Goal: Task Accomplishment & Management: Use online tool/utility

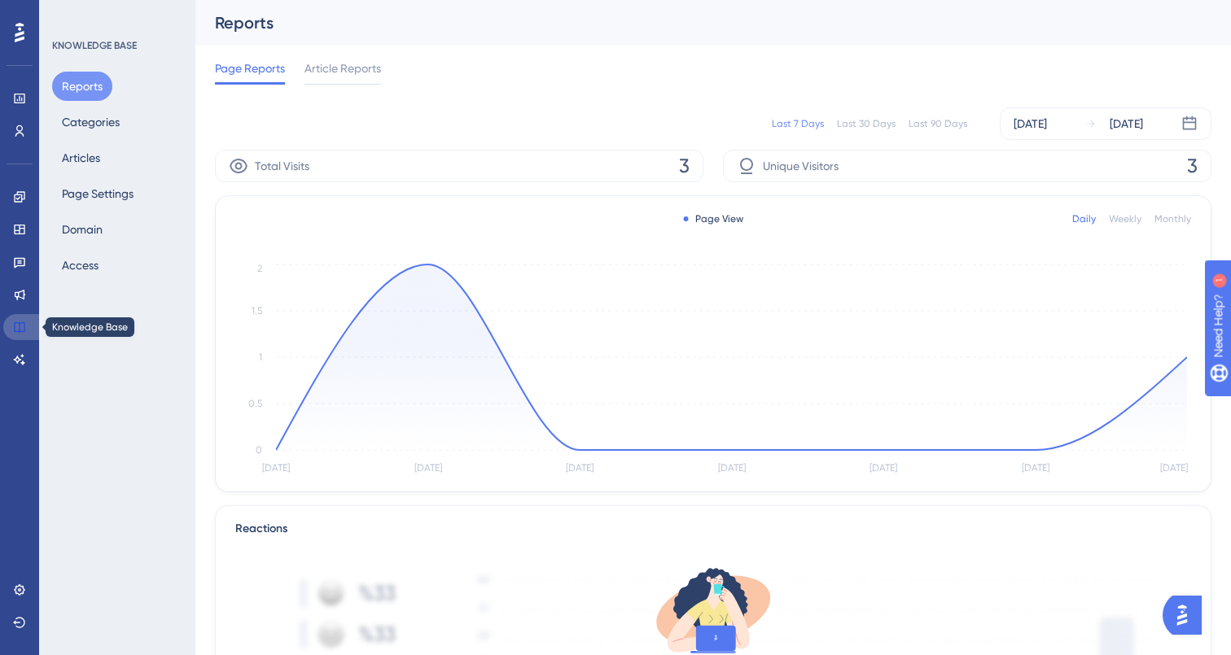
click at [21, 322] on icon at bounding box center [19, 327] width 11 height 11
click at [89, 156] on button "Articles" at bounding box center [81, 157] width 58 height 29
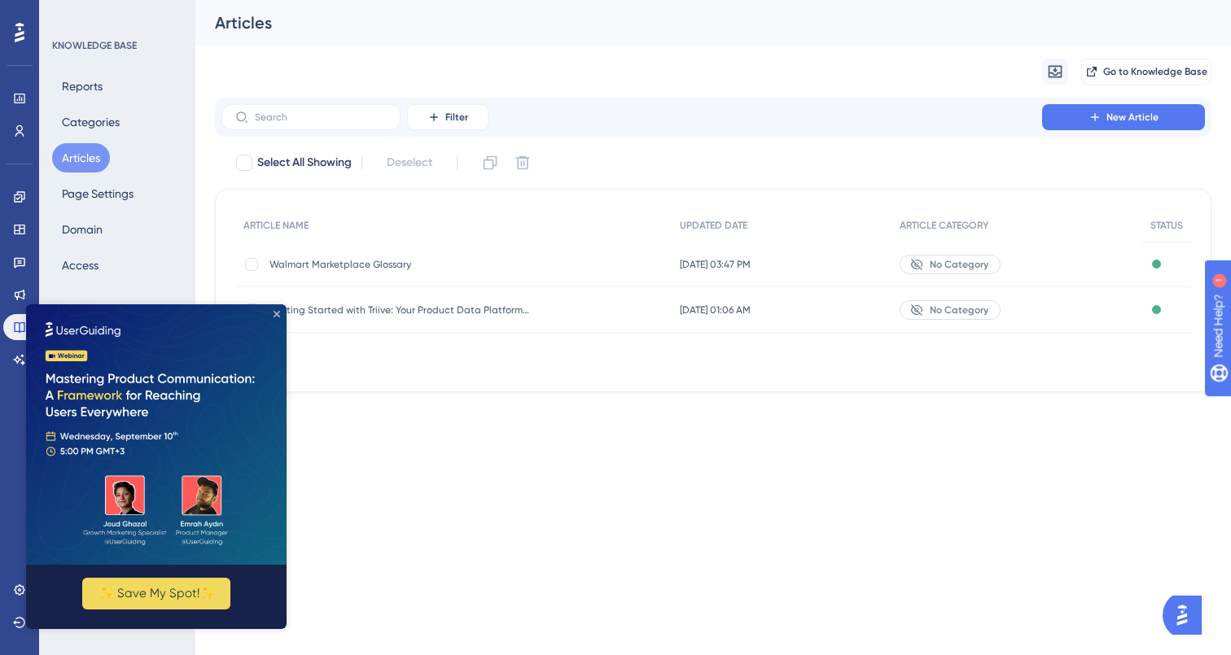
click at [278, 314] on icon "Close Preview" at bounding box center [277, 314] width 7 height 7
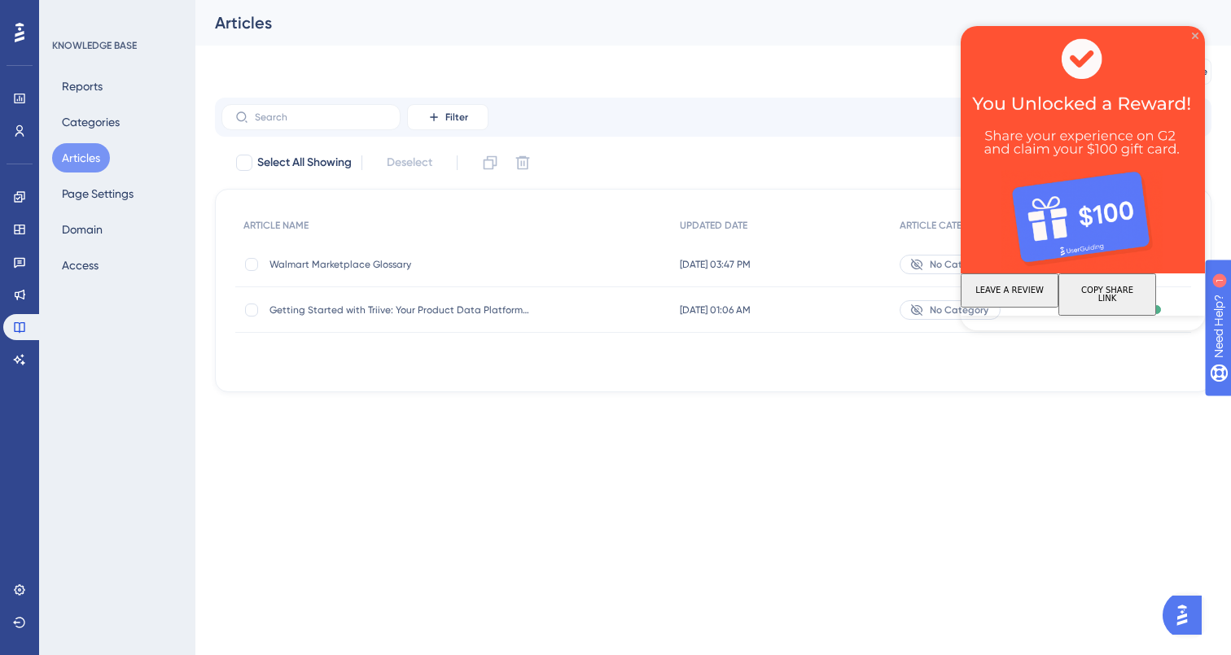
click at [1193, 36] on icon "Close Preview" at bounding box center [1195, 36] width 7 height 7
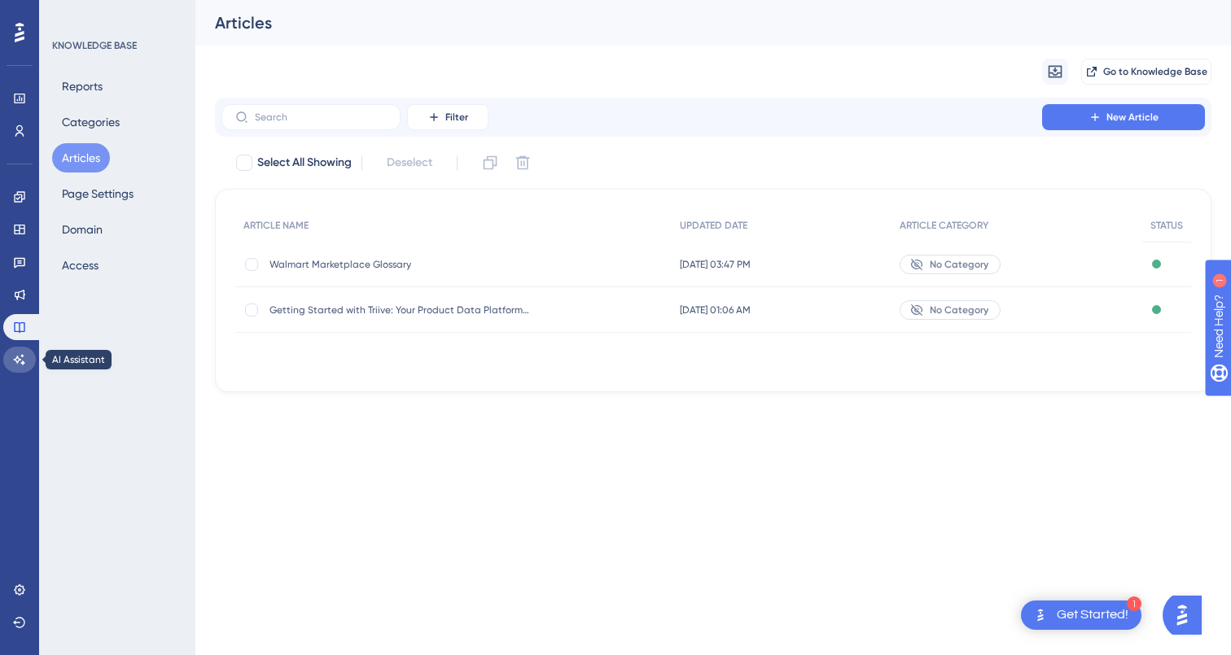
click at [19, 359] on icon at bounding box center [19, 359] width 11 height 11
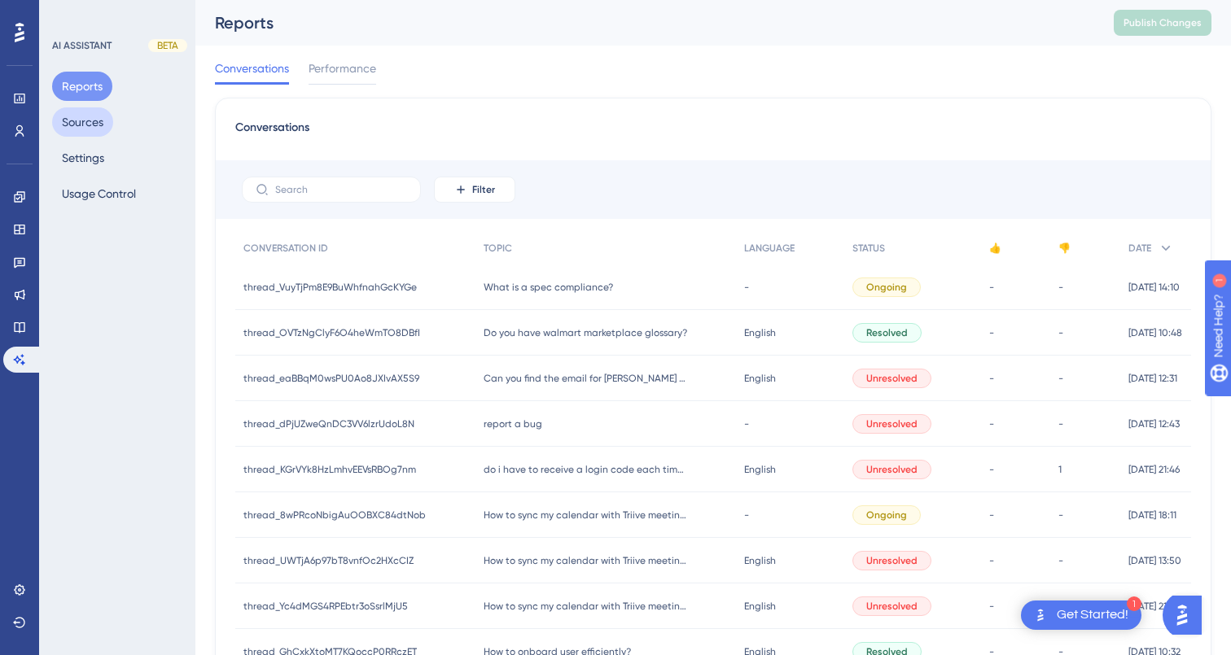
click at [73, 125] on button "Sources" at bounding box center [82, 121] width 61 height 29
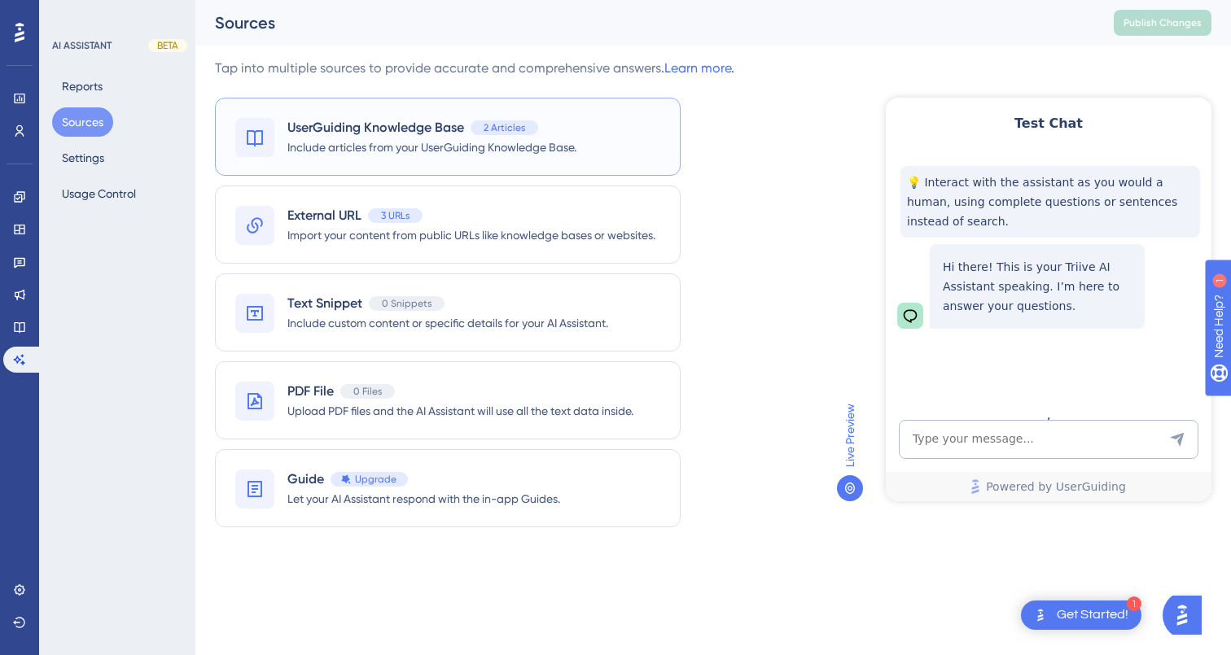
click at [568, 130] on div "UserGuiding Knowledge Base 2 Articles" at bounding box center [431, 128] width 289 height 20
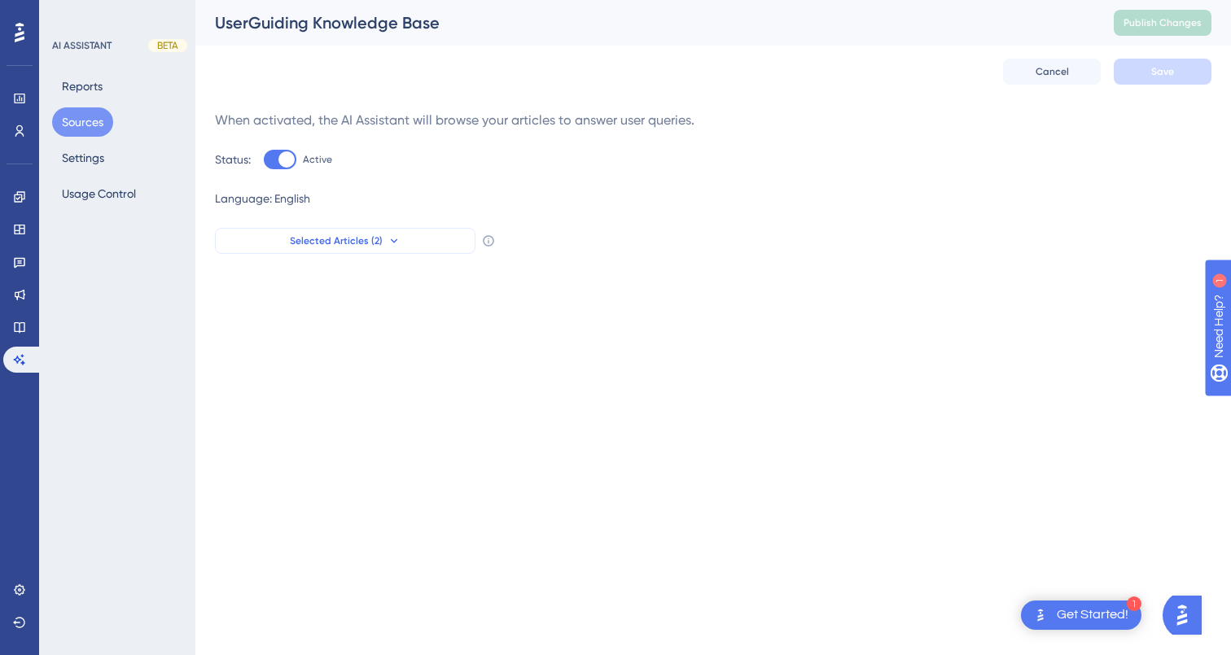
click at [366, 236] on span "Selected Articles (2)" at bounding box center [336, 240] width 93 height 13
click at [428, 242] on button "Selected Articles (2)" at bounding box center [345, 241] width 260 height 26
click at [416, 244] on button "Selected Articles (2)" at bounding box center [345, 241] width 260 height 26
click at [418, 190] on div "Language: English" at bounding box center [713, 199] width 996 height 20
click at [86, 129] on button "Sources" at bounding box center [82, 121] width 61 height 29
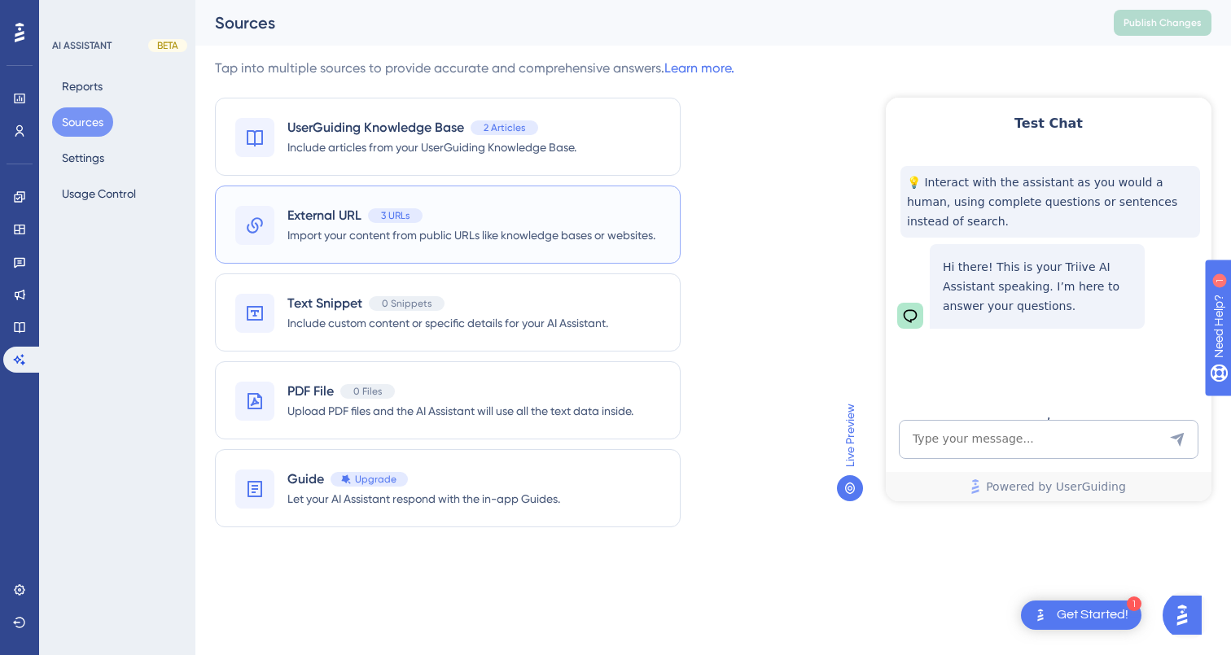
click at [539, 224] on div "External URL 3 URLs" at bounding box center [471, 216] width 368 height 20
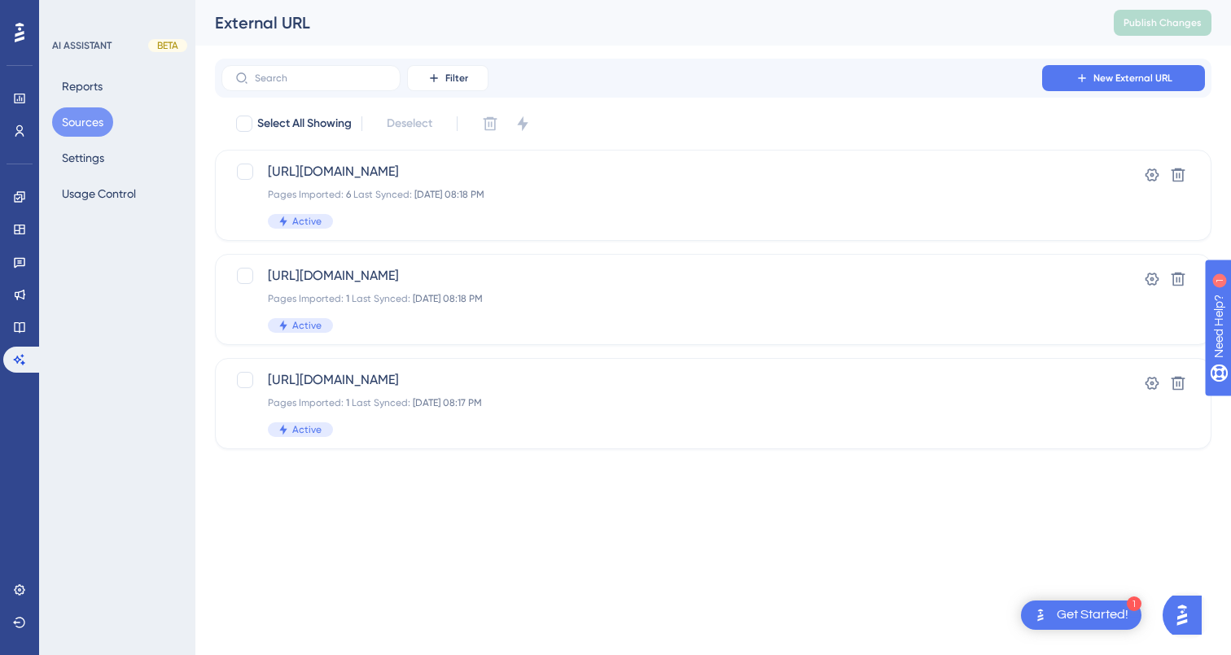
click at [84, 127] on button "Sources" at bounding box center [82, 121] width 61 height 29
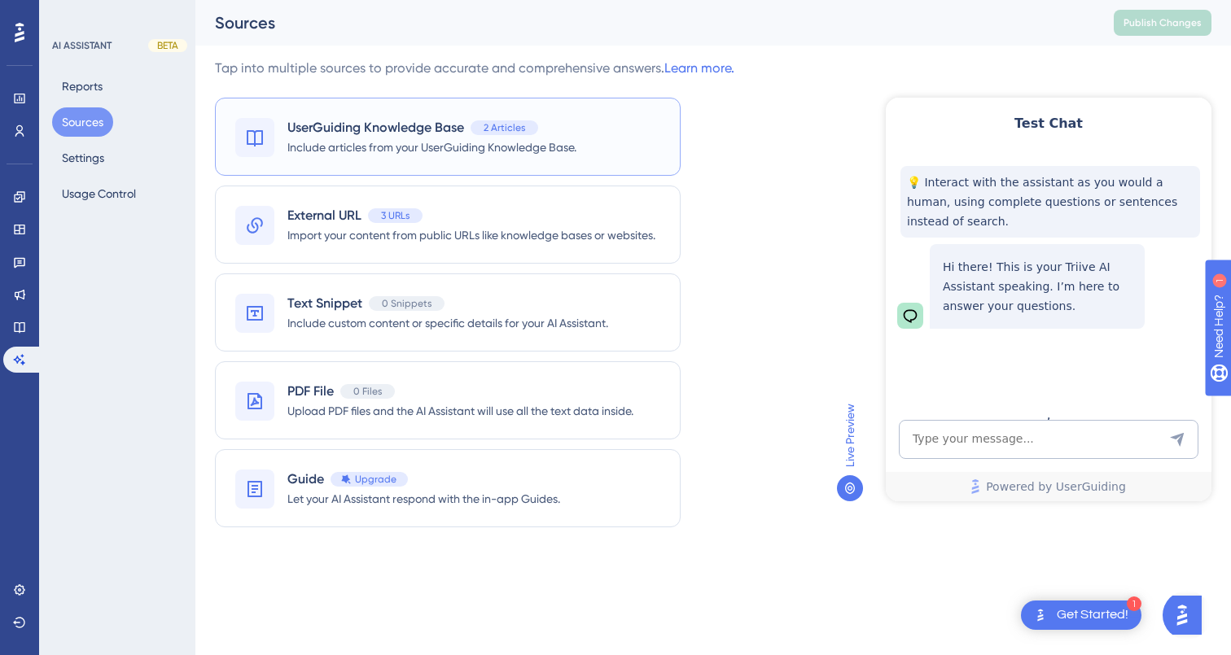
click at [603, 128] on div "UserGuiding Knowledge Base 2 Articles Include articles from your UserGuiding Kn…" at bounding box center [448, 137] width 466 height 78
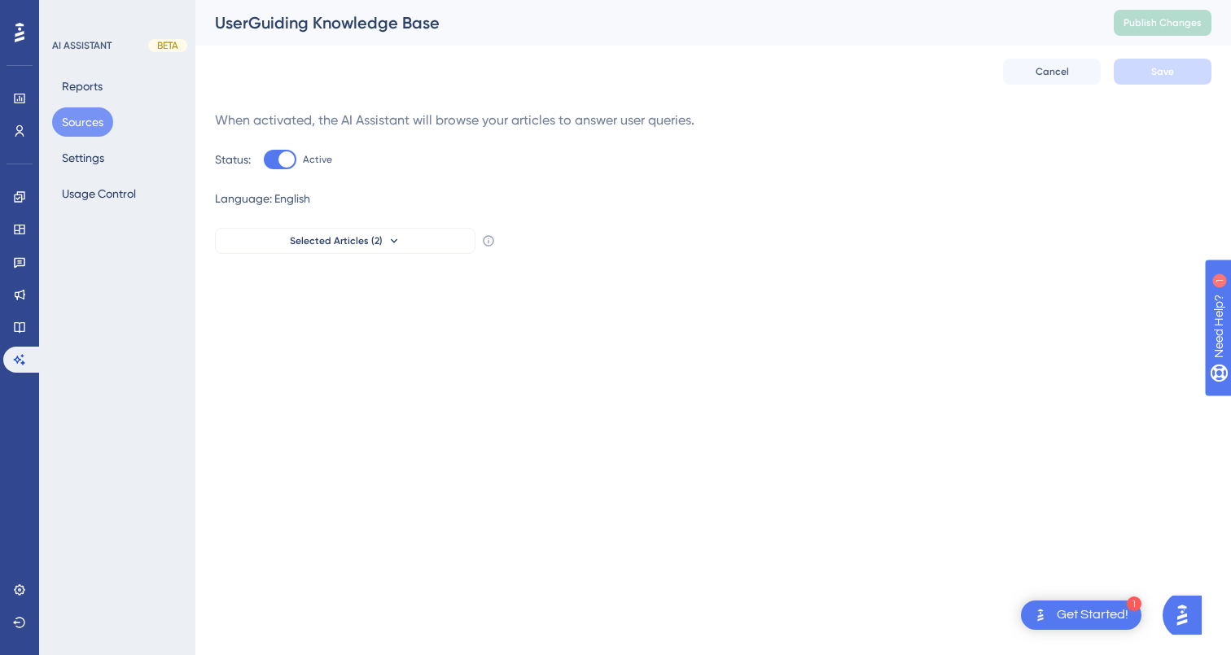
click at [88, 119] on button "Sources" at bounding box center [82, 121] width 61 height 29
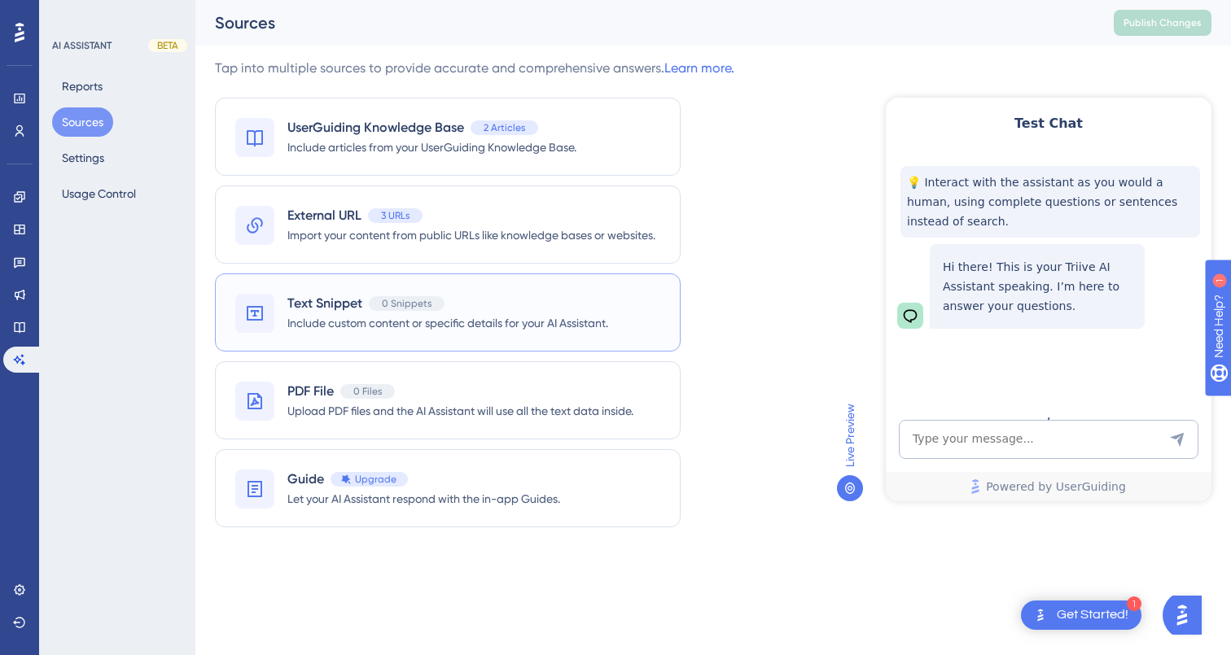
click at [335, 288] on div "Text Snippet 0 Snippets Include custom content or specific details for your AI …" at bounding box center [448, 313] width 466 height 78
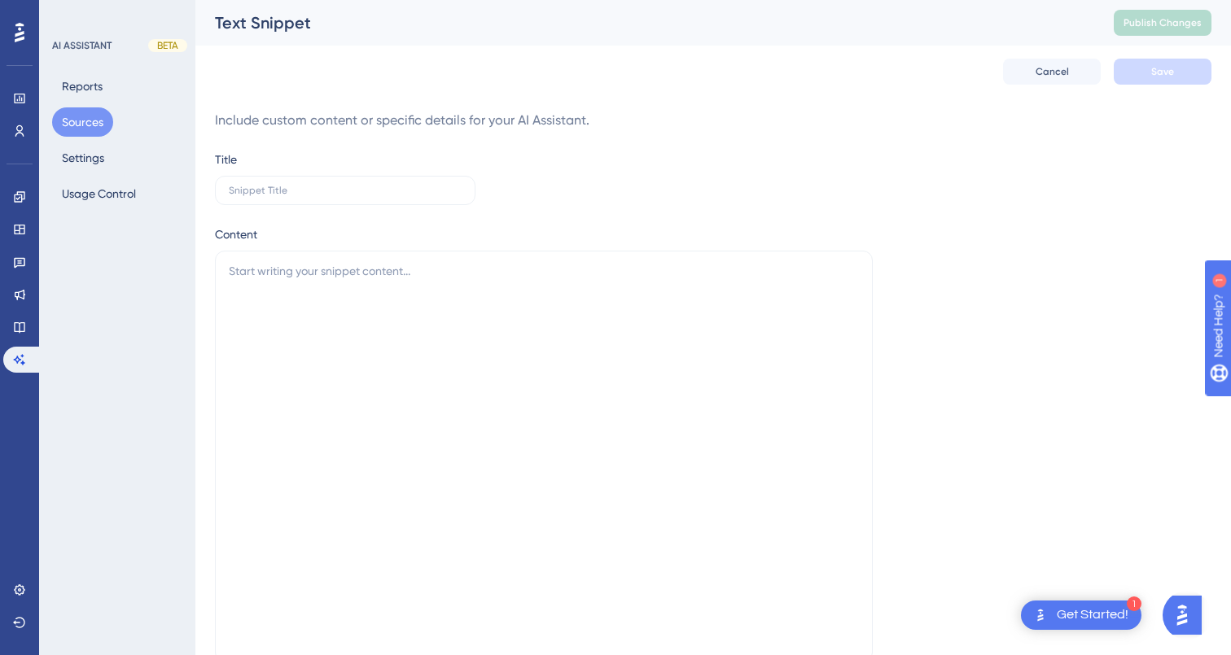
click at [83, 134] on button "Sources" at bounding box center [82, 121] width 61 height 29
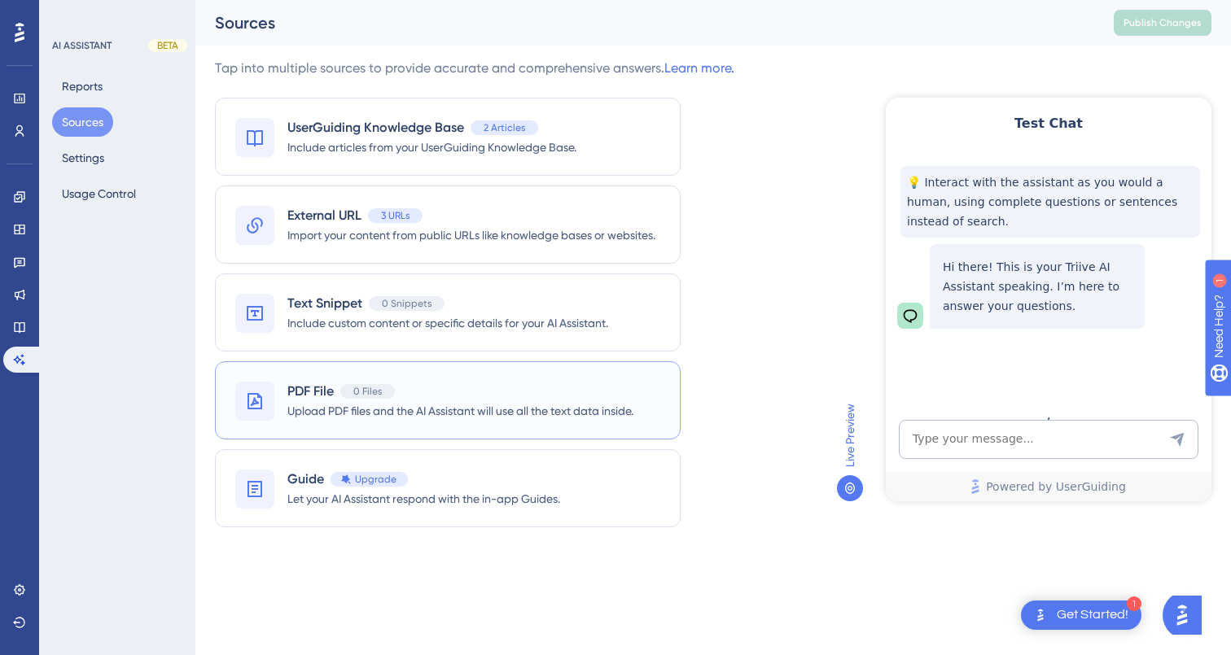
click at [498, 403] on span "Upload PDF files and the AI Assistant will use all the text data inside." at bounding box center [460, 411] width 346 height 20
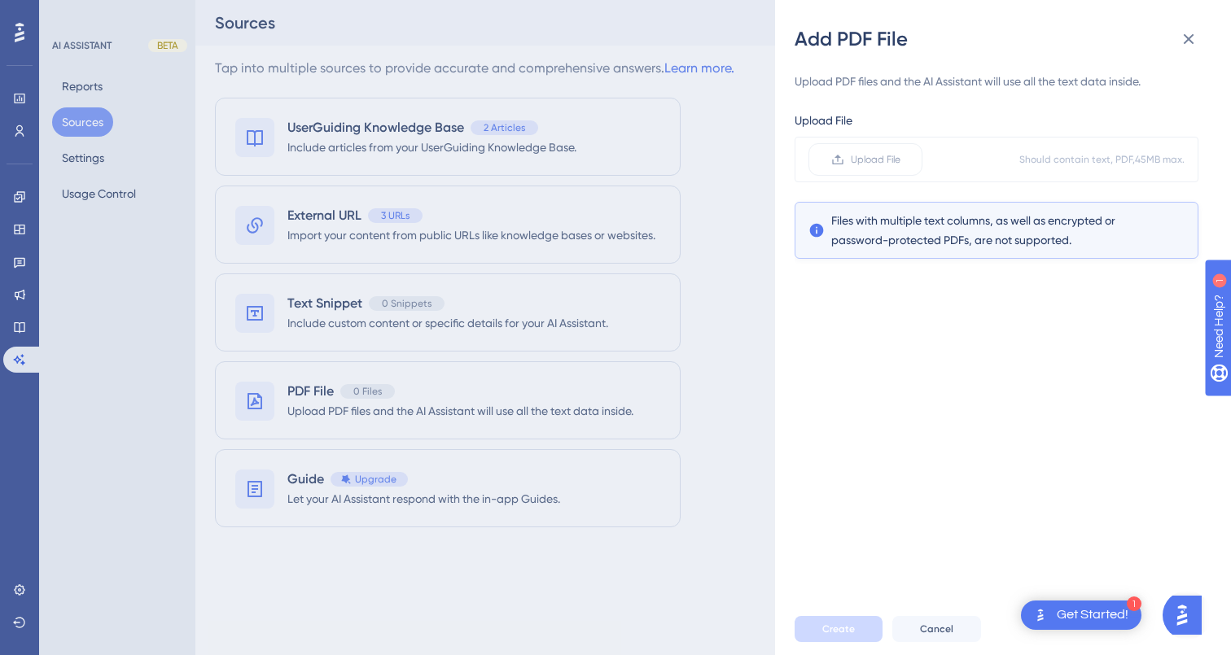
click at [729, 344] on div "Add PDF File Upload PDF files and the AI Assistant will use all the text data i…" at bounding box center [615, 327] width 1231 height 655
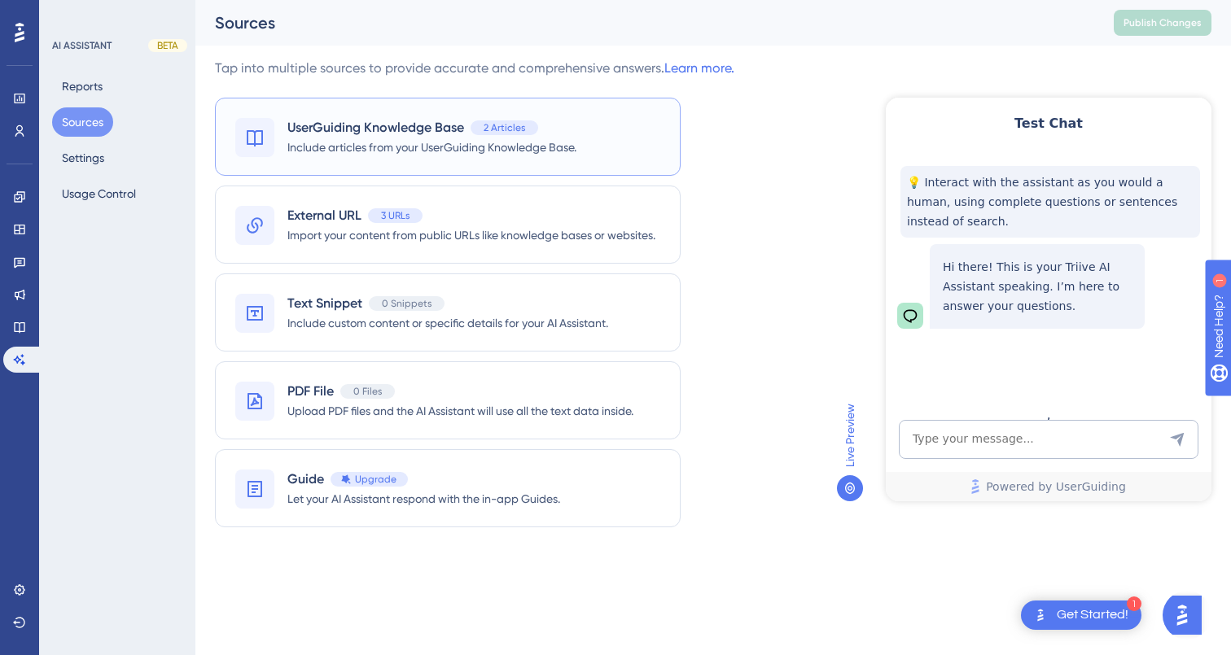
click at [580, 149] on div "UserGuiding Knowledge Base 2 Articles Include articles from your UserGuiding Kn…" at bounding box center [448, 137] width 466 height 78
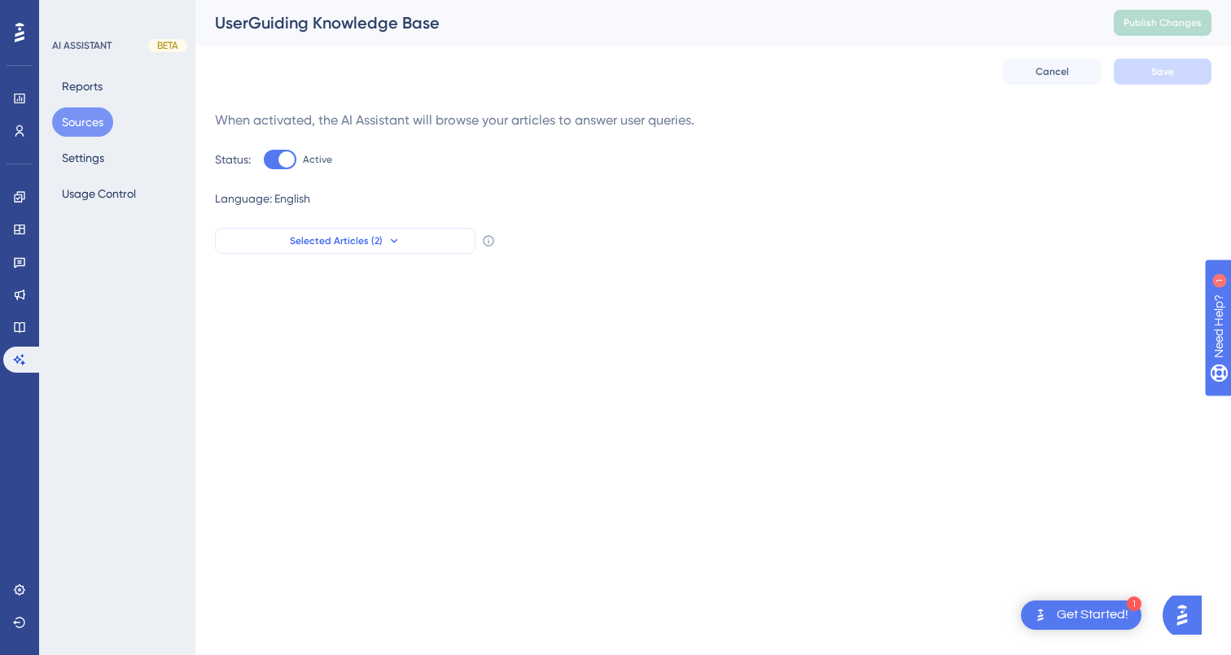
click at [335, 247] on span "Selected Articles (2)" at bounding box center [336, 240] width 93 height 13
click at [643, 188] on div "When activated, the AI Assistant will browse your articles to answer user queri…" at bounding box center [713, 182] width 996 height 143
